Goal: Task Accomplishment & Management: Use online tool/utility

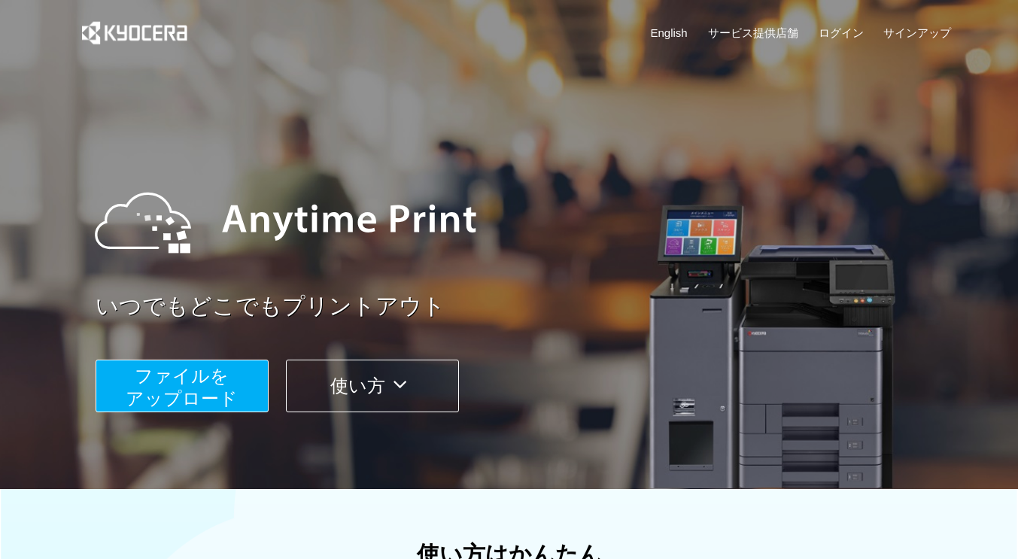
scroll to position [226, 0]
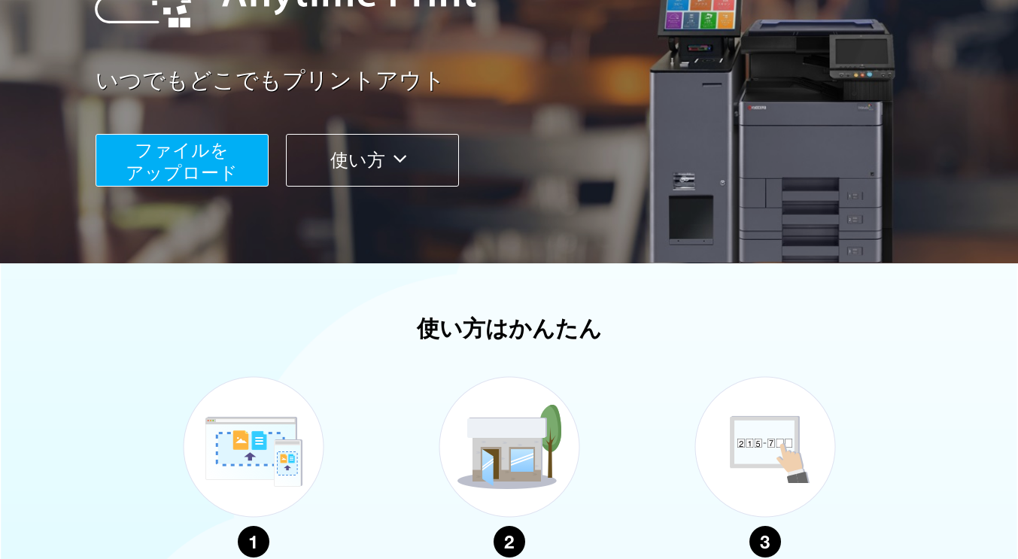
click at [239, 160] on button "ファイルを ​​アップロード" at bounding box center [182, 160] width 173 height 53
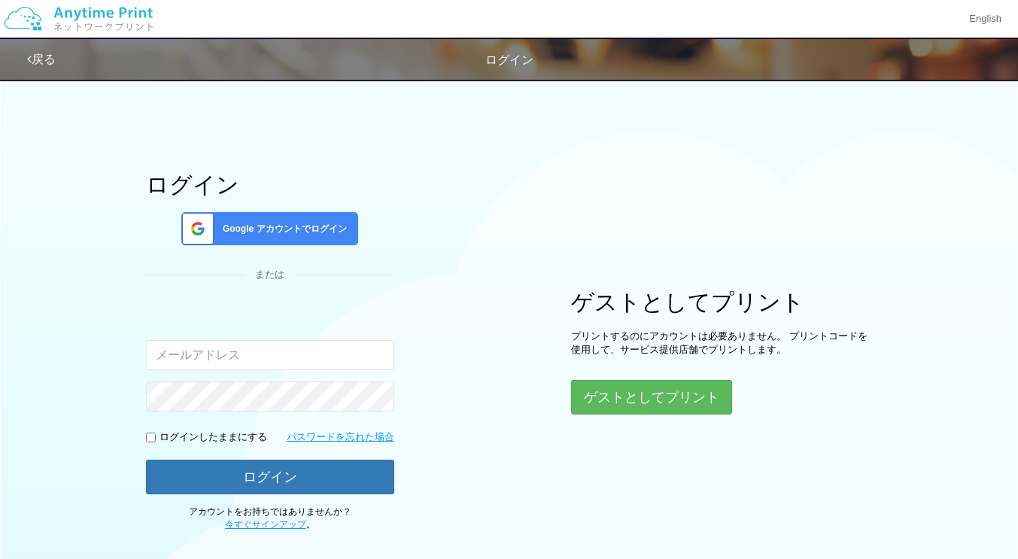
click at [259, 237] on div "Google アカウントでログイン" at bounding box center [269, 228] width 177 height 33
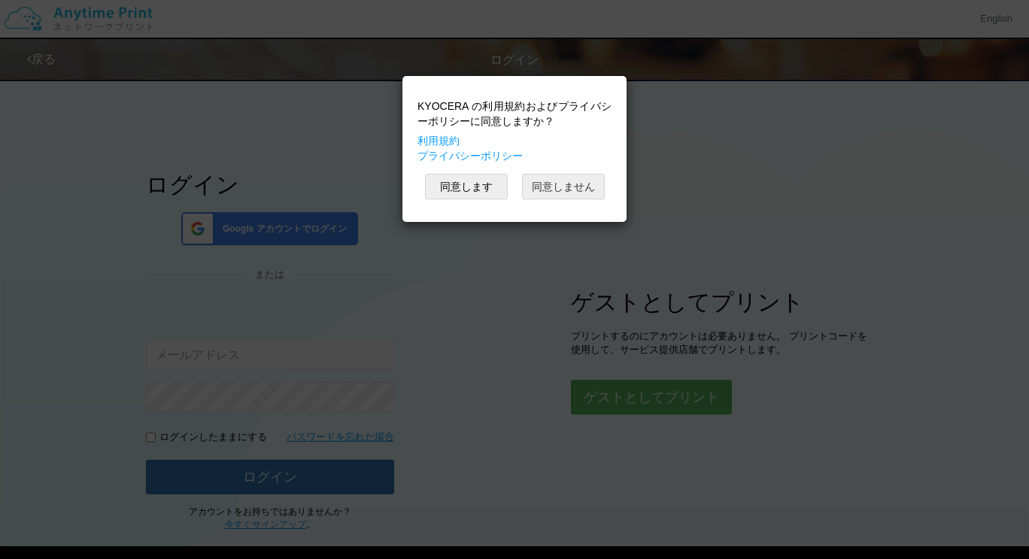
click at [561, 192] on button "同意しません" at bounding box center [563, 187] width 83 height 26
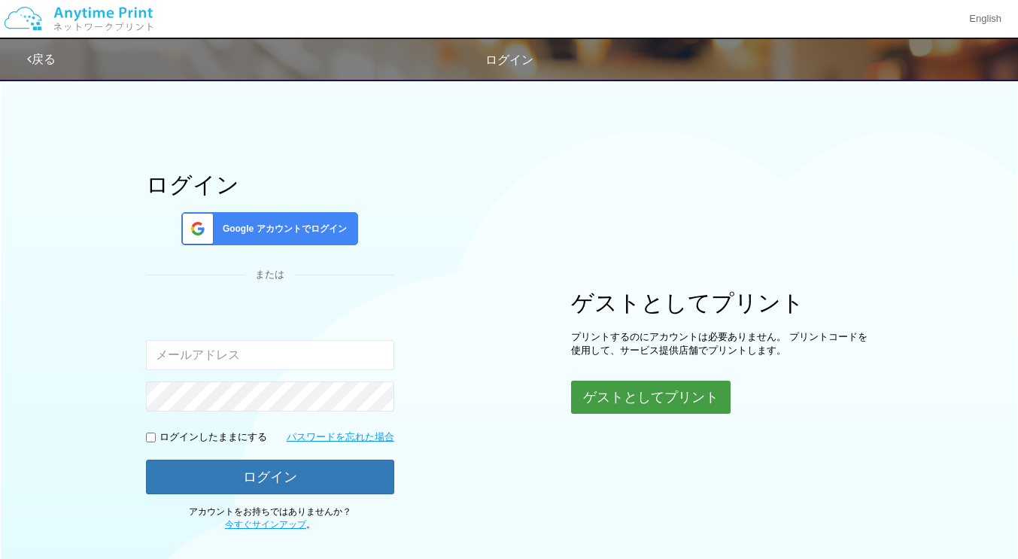
click at [647, 395] on button "ゲストとしてプリント" at bounding box center [651, 397] width 160 height 33
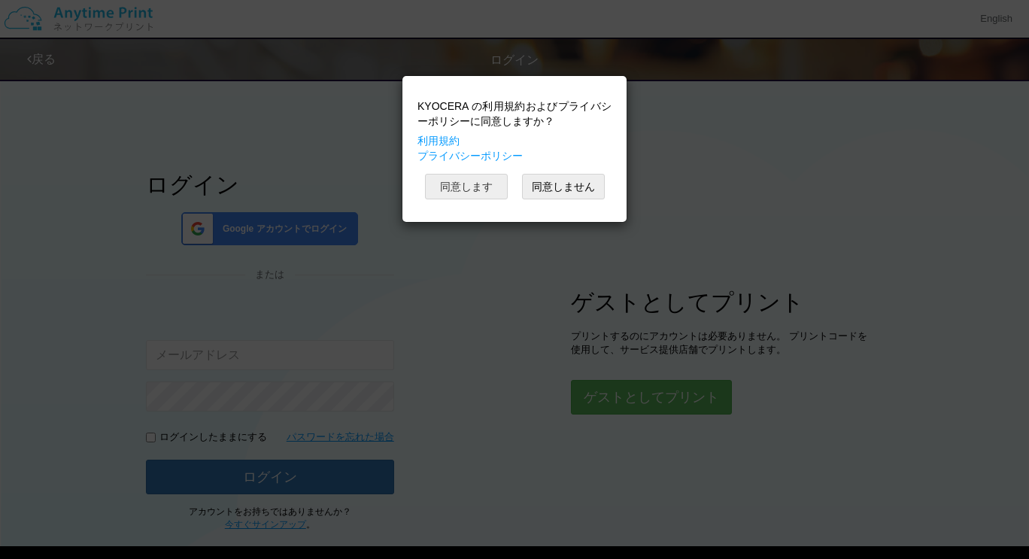
click at [466, 187] on button "同意します" at bounding box center [466, 187] width 83 height 26
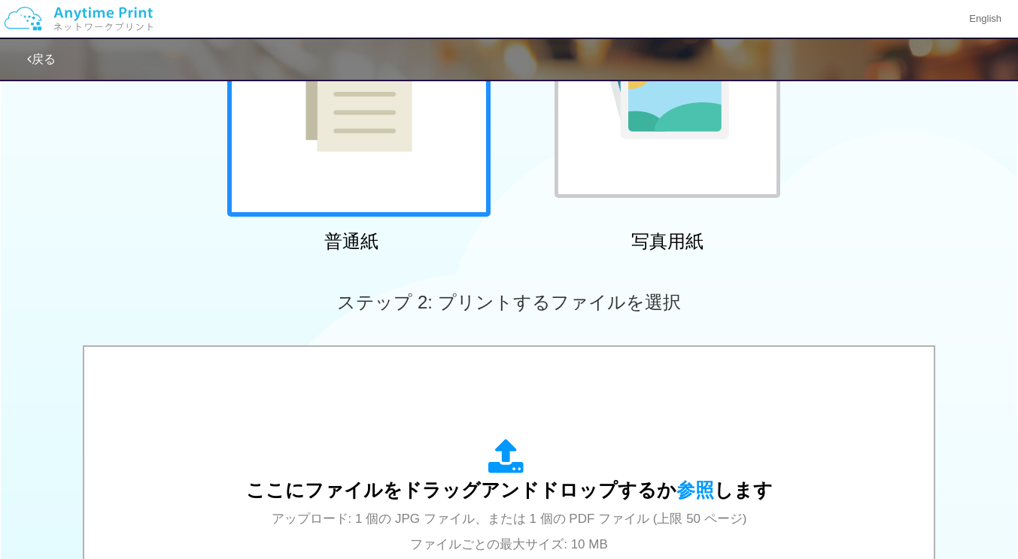
scroll to position [376, 0]
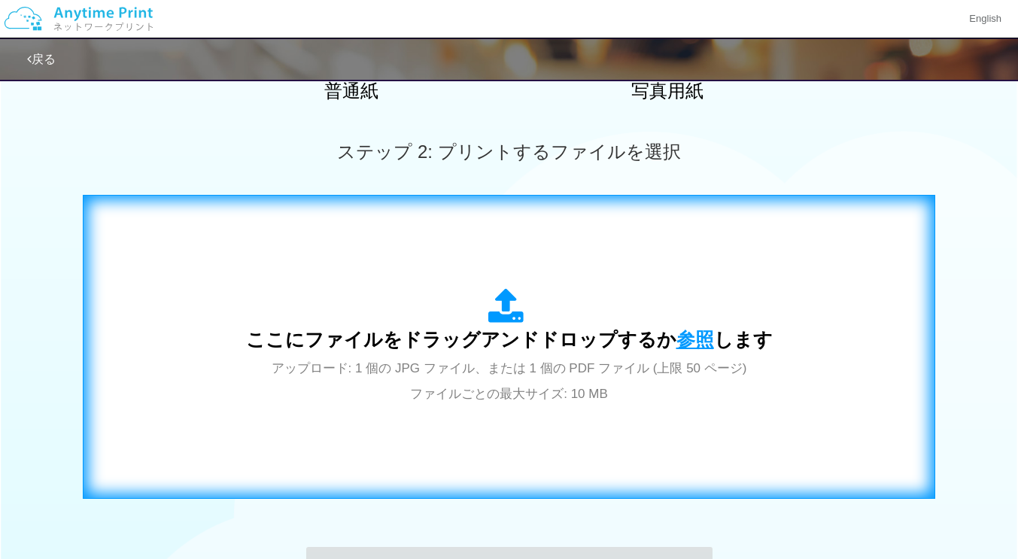
click at [690, 339] on span "参照" at bounding box center [695, 339] width 38 height 21
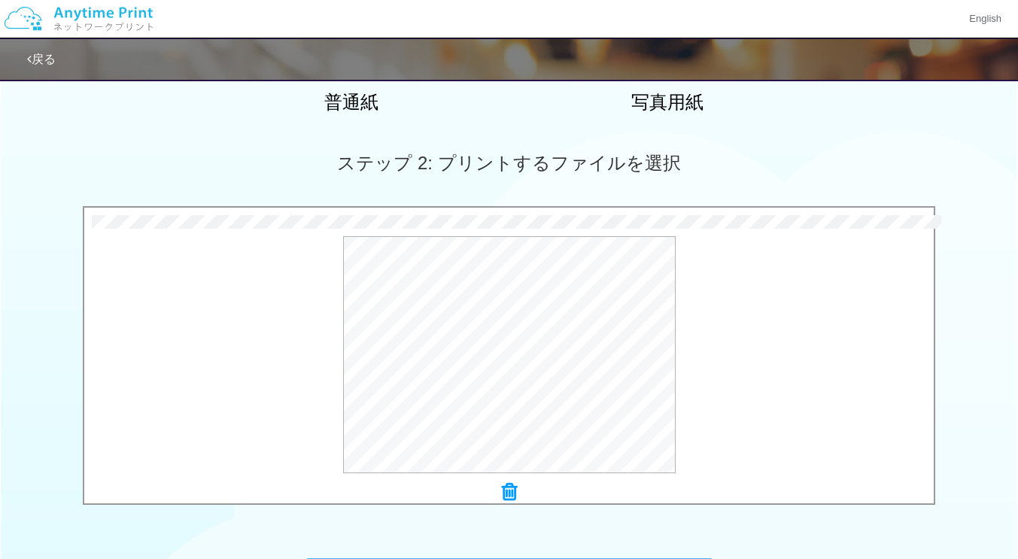
scroll to position [510, 0]
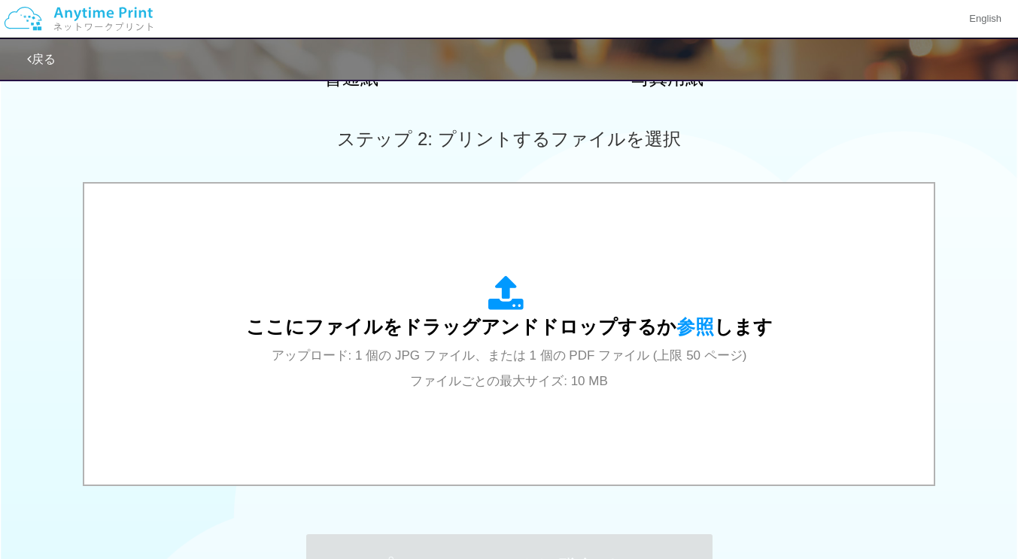
scroll to position [527, 0]
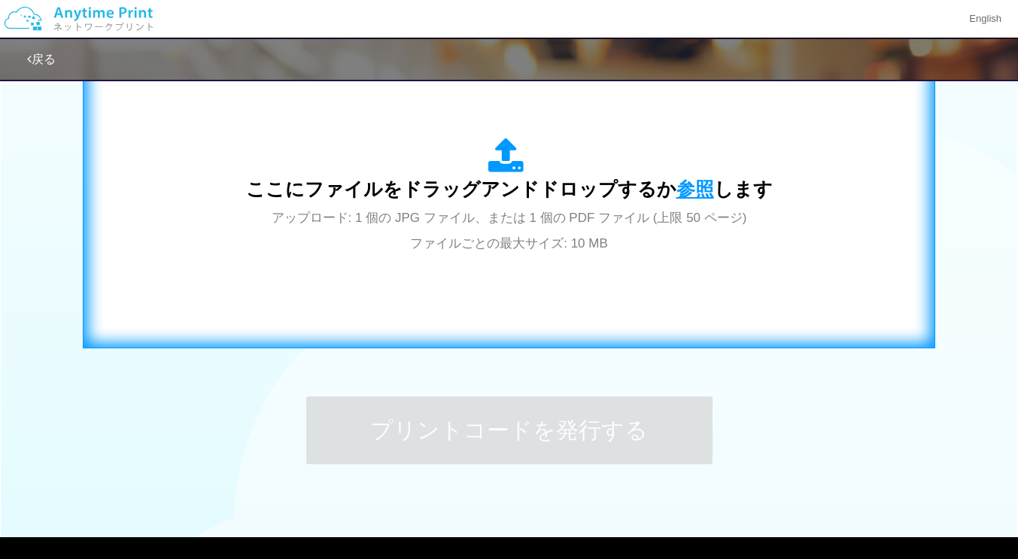
click at [696, 186] on span "参照" at bounding box center [695, 188] width 38 height 21
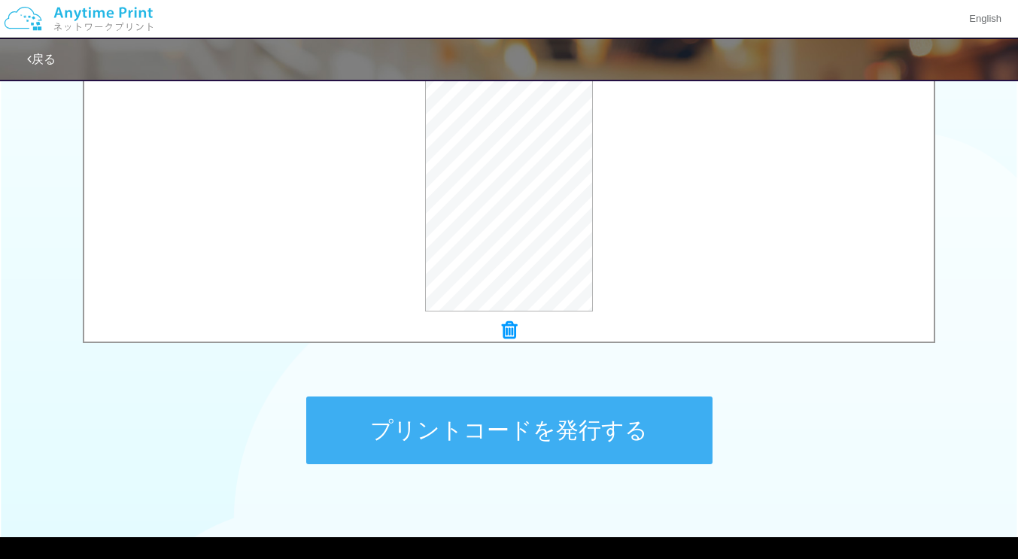
click at [597, 424] on button "プリントコードを発行する" at bounding box center [509, 431] width 406 height 68
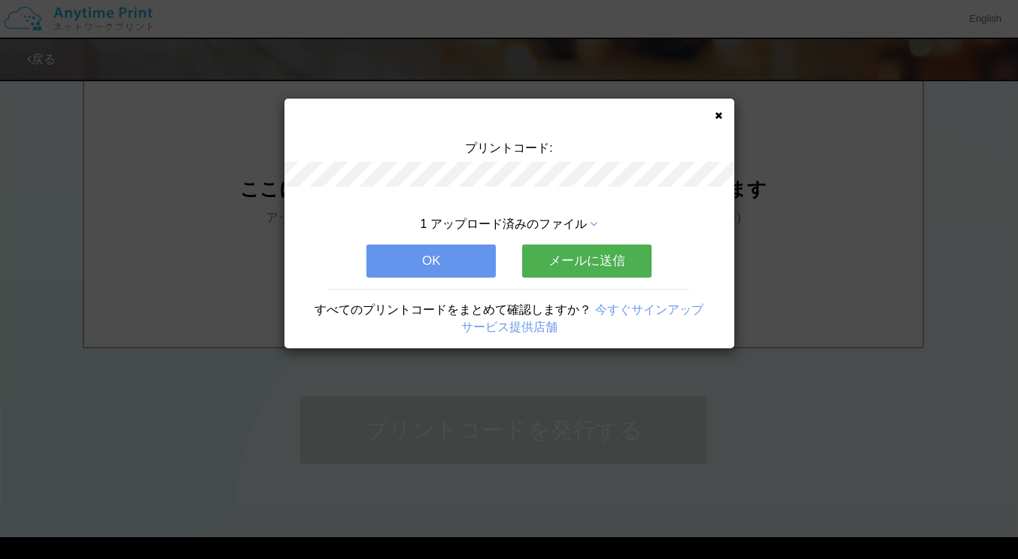
scroll to position [0, 0]
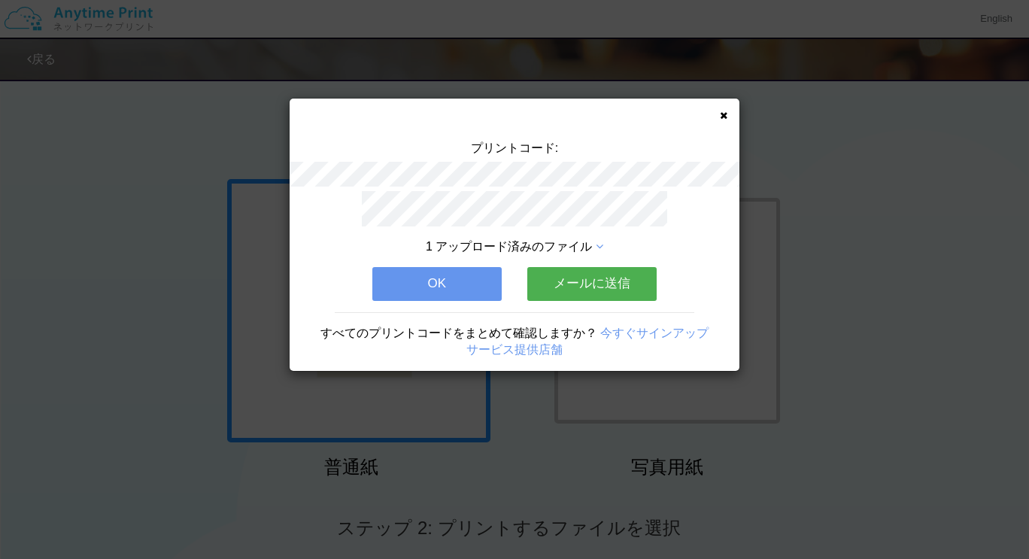
click at [585, 281] on button "メールに送信" at bounding box center [591, 283] width 129 height 33
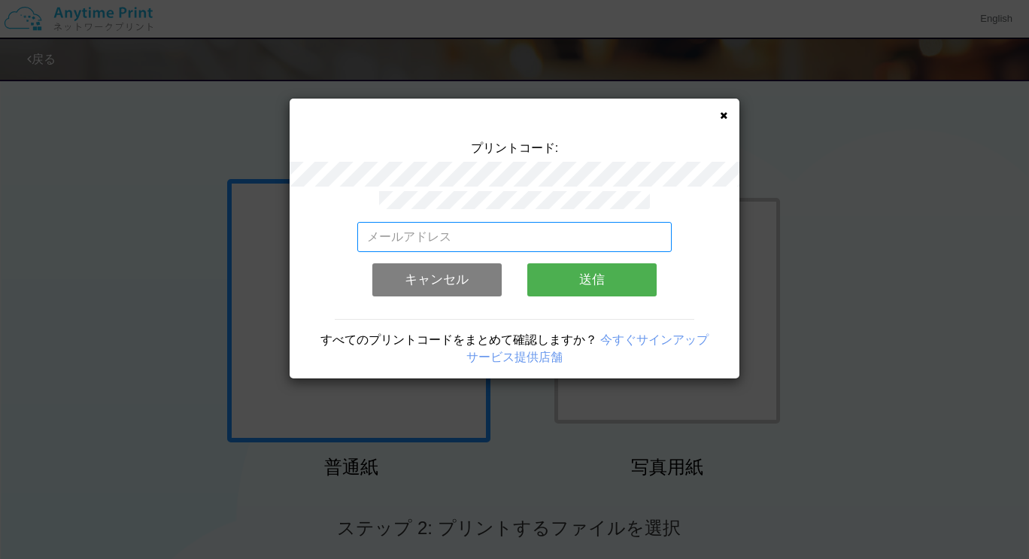
click at [573, 239] on input "email" at bounding box center [514, 237] width 315 height 30
type input "erumoa6@yahoo.co.jp"
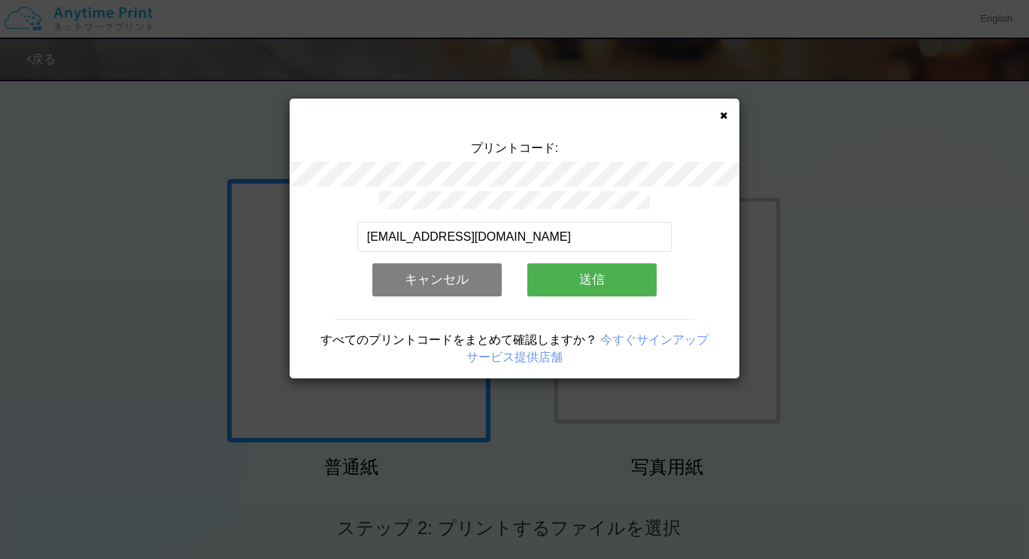
click at [600, 278] on button "送信" at bounding box center [591, 279] width 129 height 33
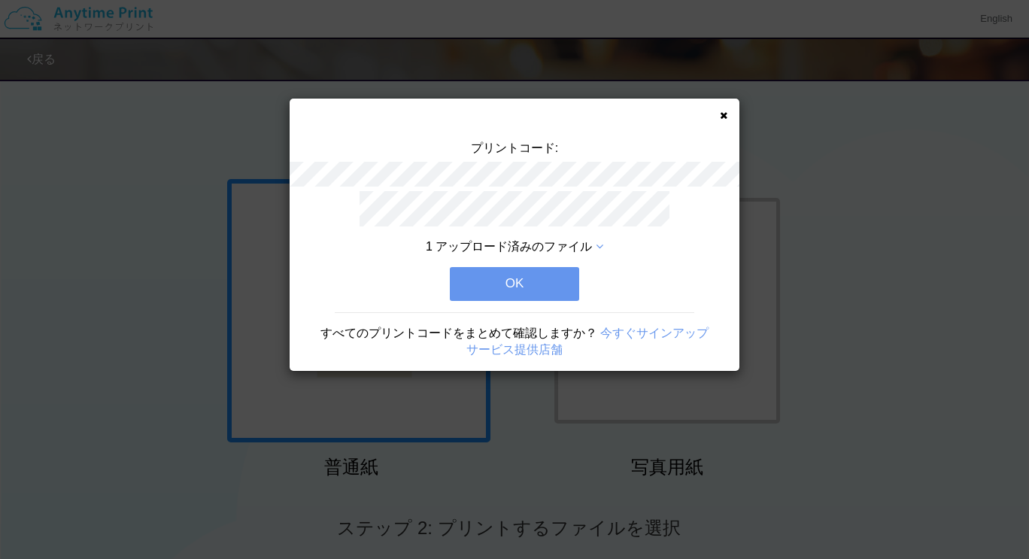
click at [546, 279] on button "OK" at bounding box center [514, 283] width 129 height 33
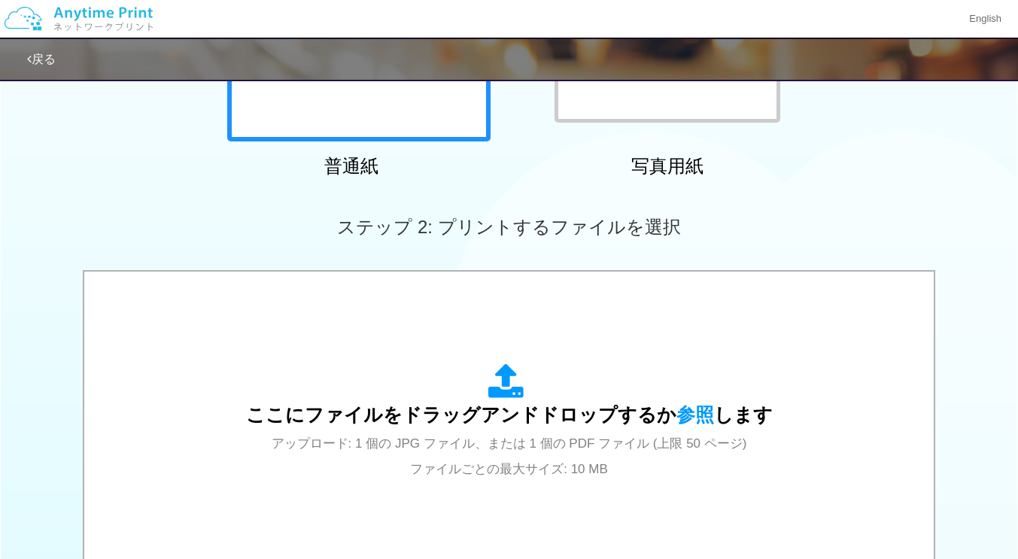
scroll to position [451, 0]
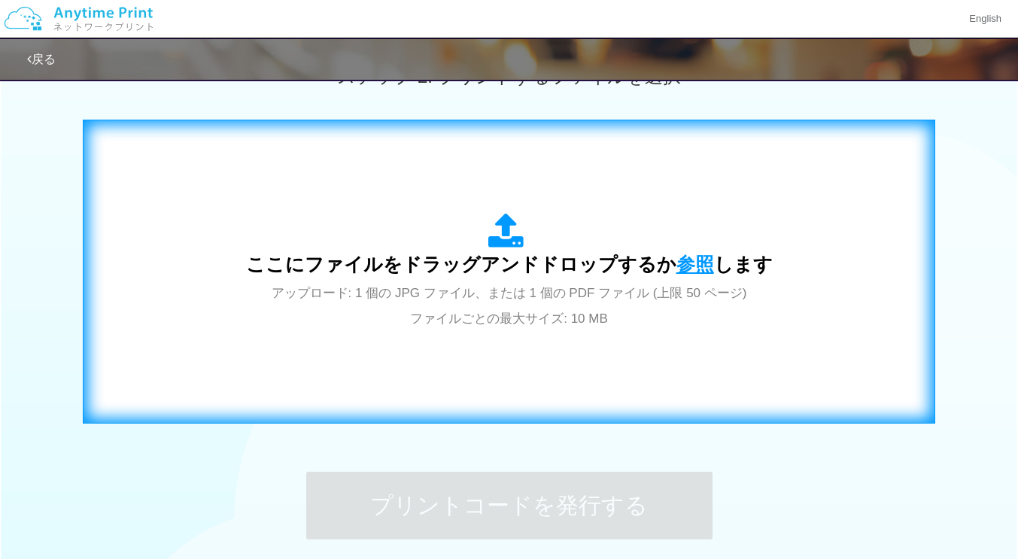
click at [693, 268] on span "参照" at bounding box center [695, 264] width 38 height 21
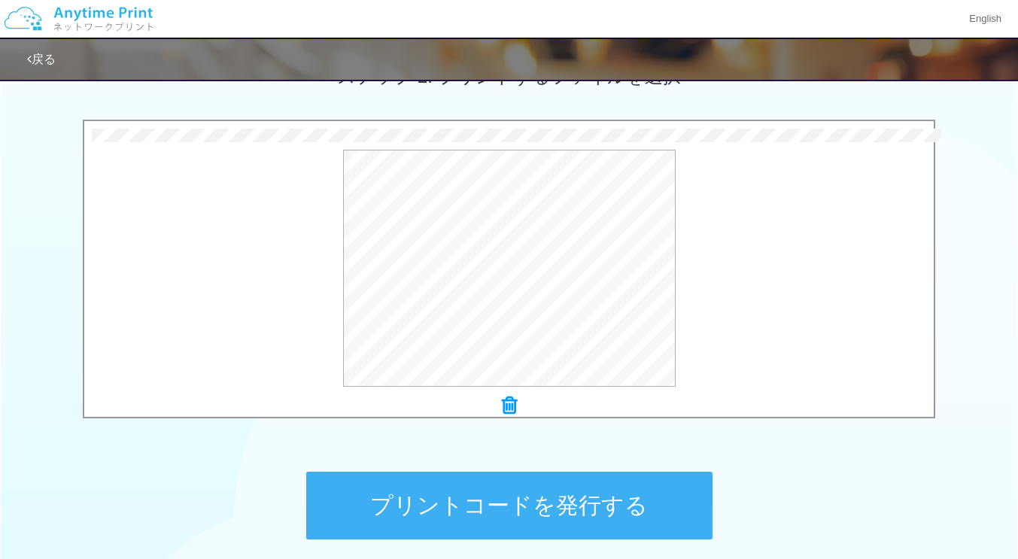
click at [579, 492] on button "プリントコードを発行する" at bounding box center [509, 506] width 406 height 68
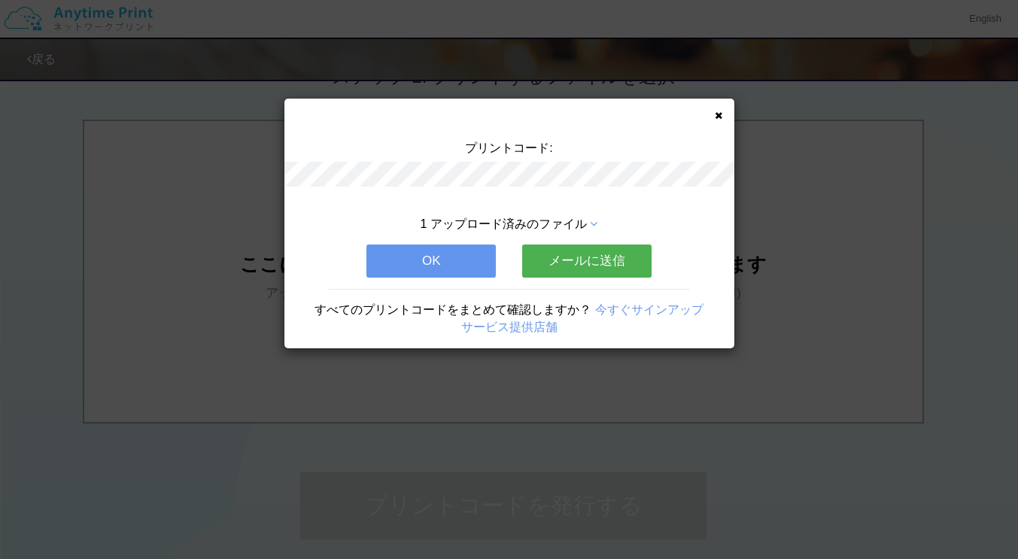
scroll to position [0, 0]
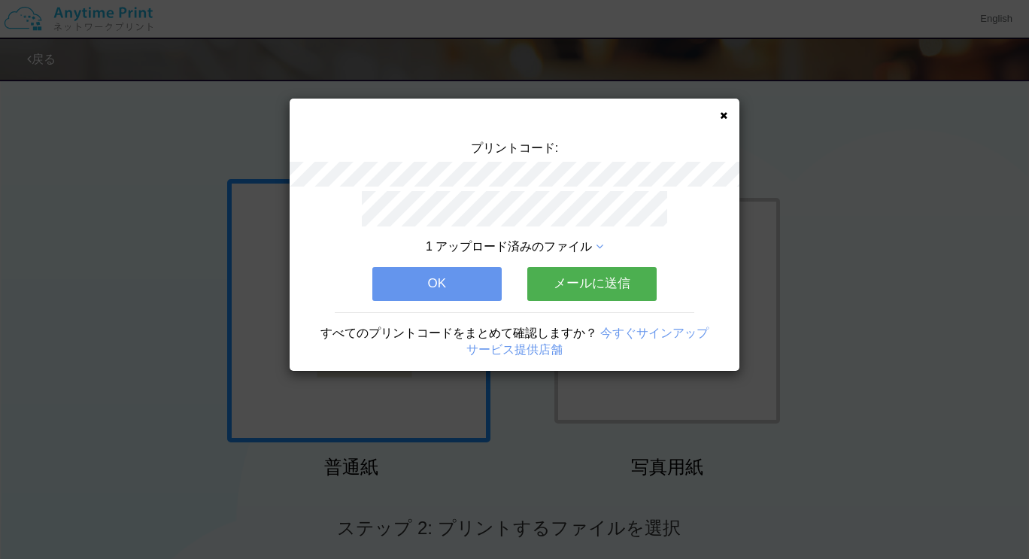
click at [591, 282] on button "メールに送信" at bounding box center [591, 283] width 129 height 33
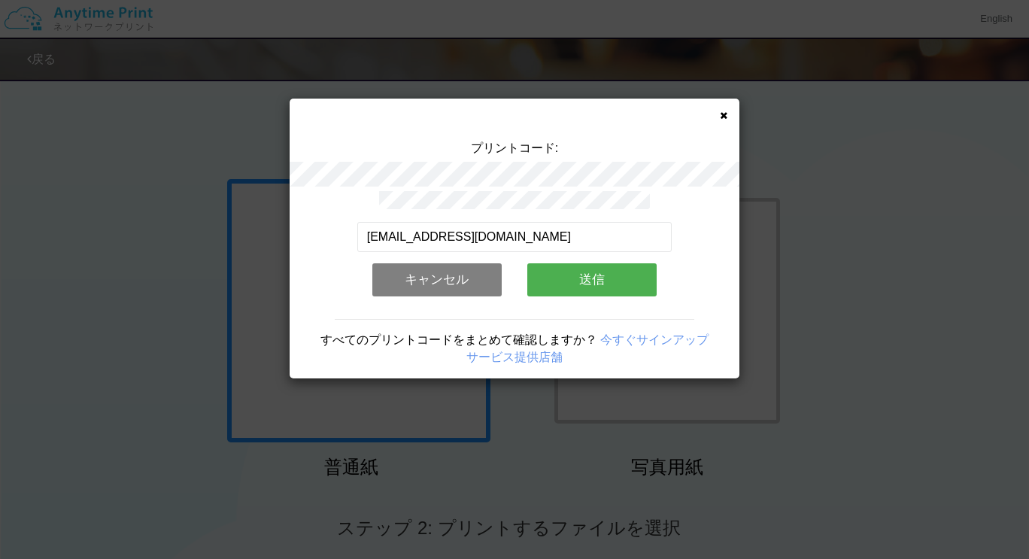
click at [596, 279] on button "送信" at bounding box center [591, 279] width 129 height 33
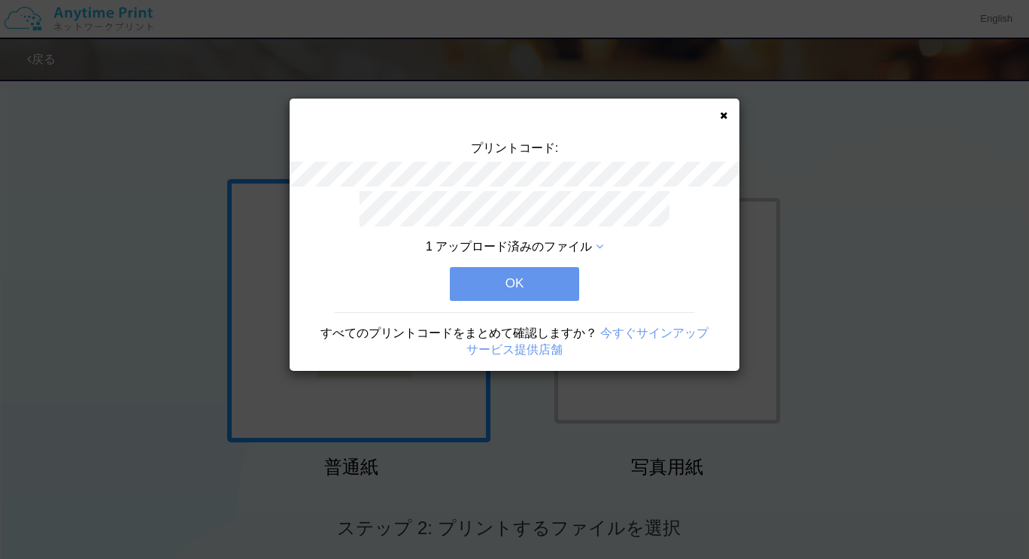
click at [546, 276] on button "OK" at bounding box center [514, 283] width 129 height 33
